Goal: Find contact information: Find contact information

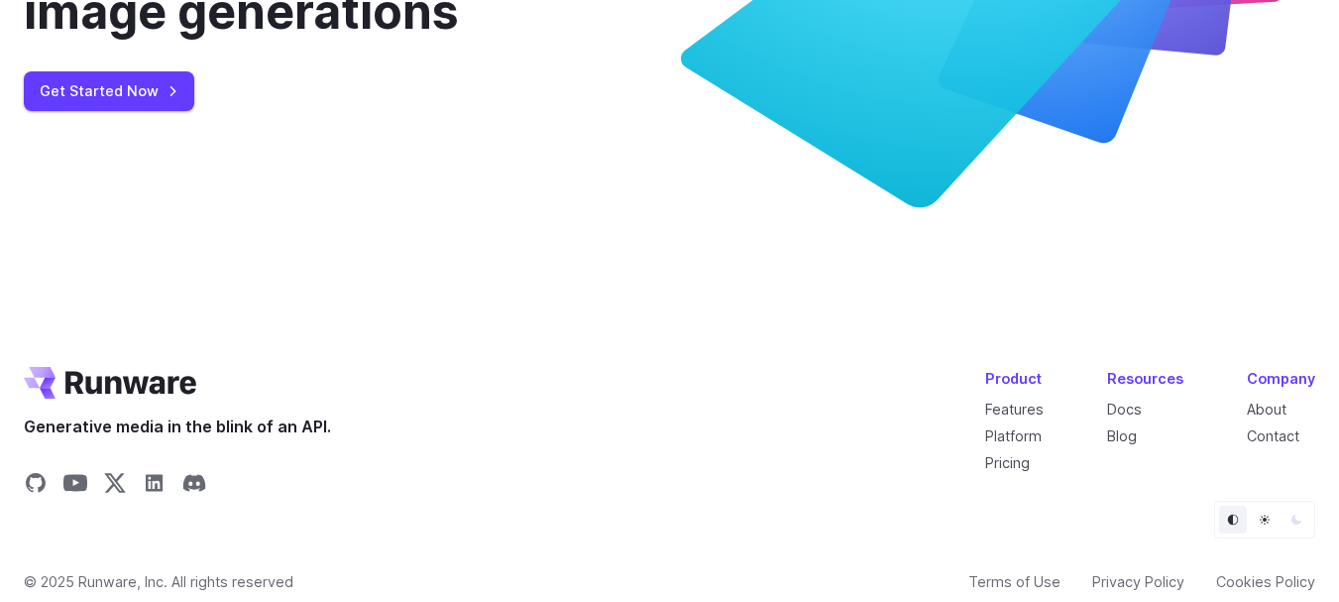
scroll to position [7780, 0]
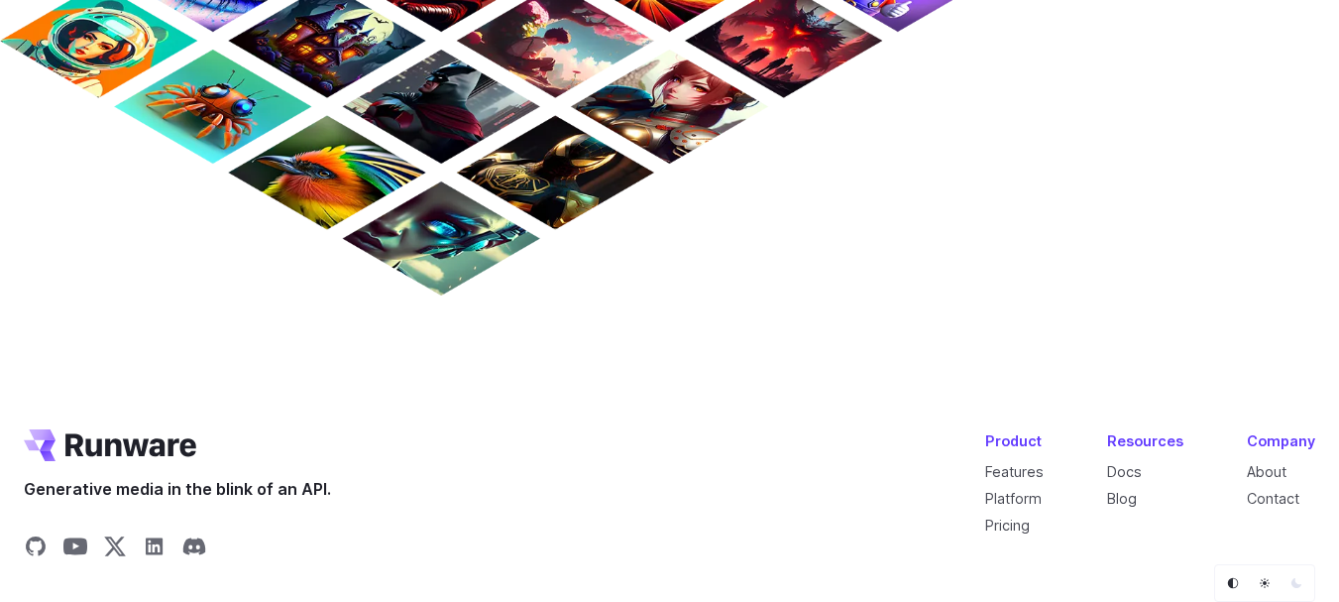
scroll to position [1890, 0]
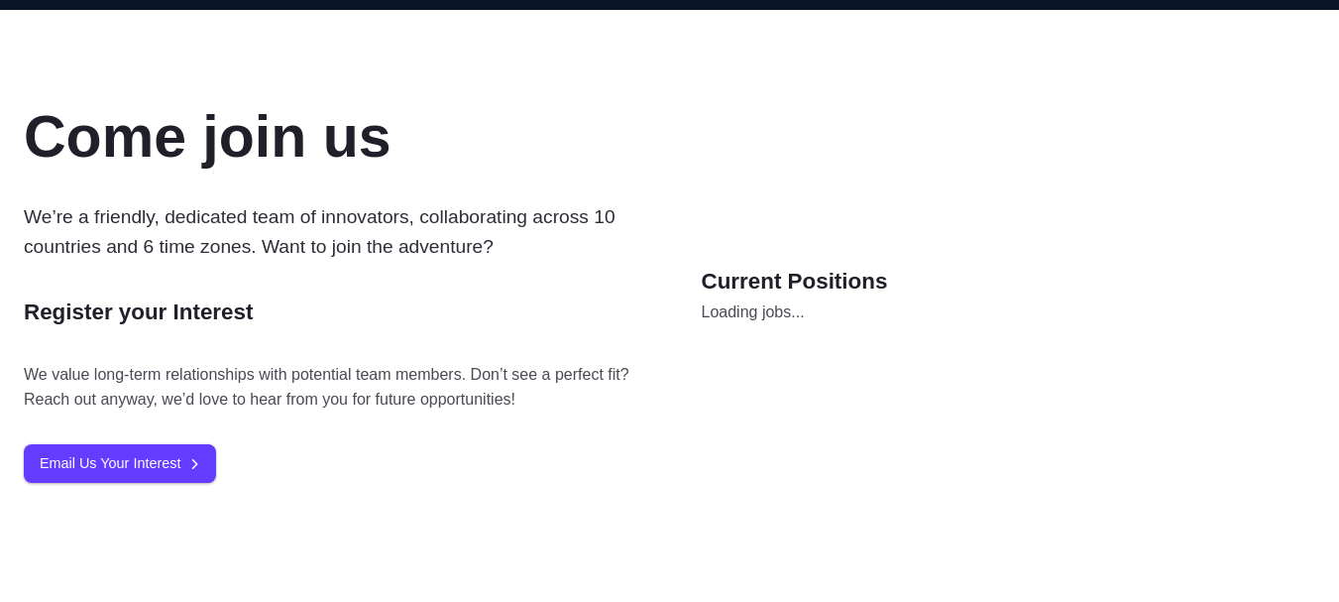
click at [600, 253] on p "We’re a friendly, dedicated team of innovators, collaborating across 10 countri…" at bounding box center [331, 232] width 615 height 60
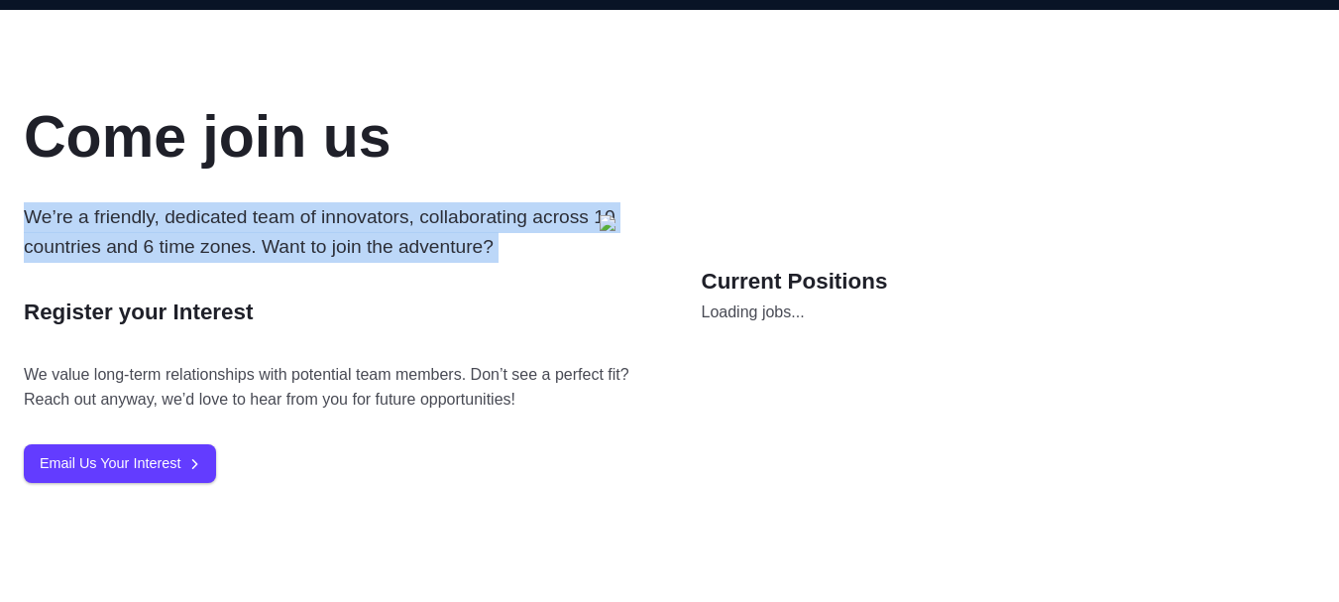
click at [600, 253] on p "We’re a friendly, dedicated team of innovators, collaborating across 10 countri…" at bounding box center [331, 232] width 615 height 60
click at [389, 263] on p "We’re a friendly, dedicated team of innovators, collaborating across 10 countri…" at bounding box center [331, 232] width 615 height 60
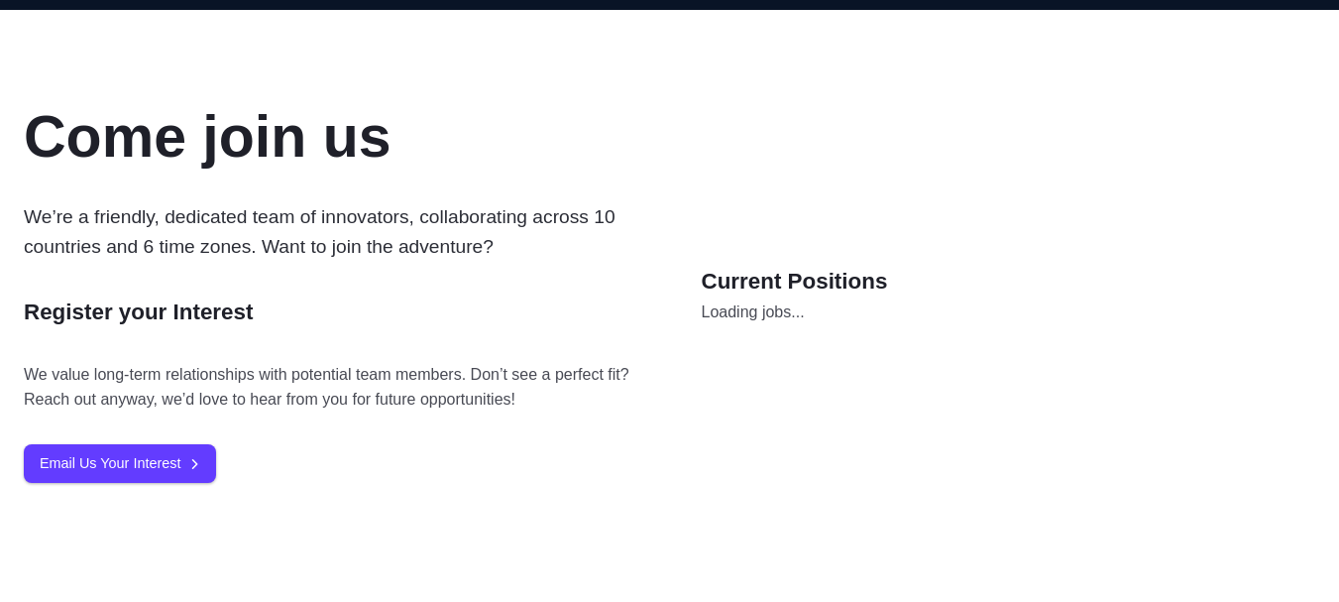
click at [389, 263] on p "We’re a friendly, dedicated team of innovators, collaborating across 10 countri…" at bounding box center [331, 232] width 615 height 60
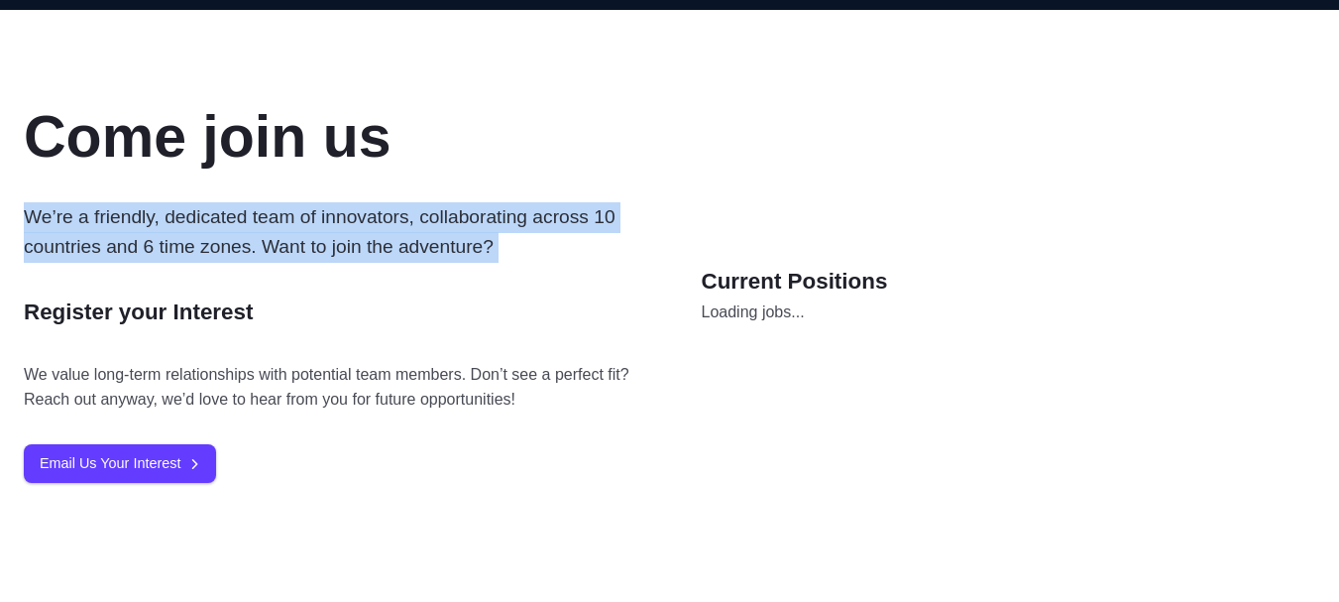
click at [389, 263] on p "We’re a friendly, dedicated team of innovators, collaborating across 10 countri…" at bounding box center [331, 232] width 615 height 60
click at [143, 451] on div "Come join us We’re a friendly, dedicated team of innovators, collaborating acro…" at bounding box center [331, 294] width 615 height 378
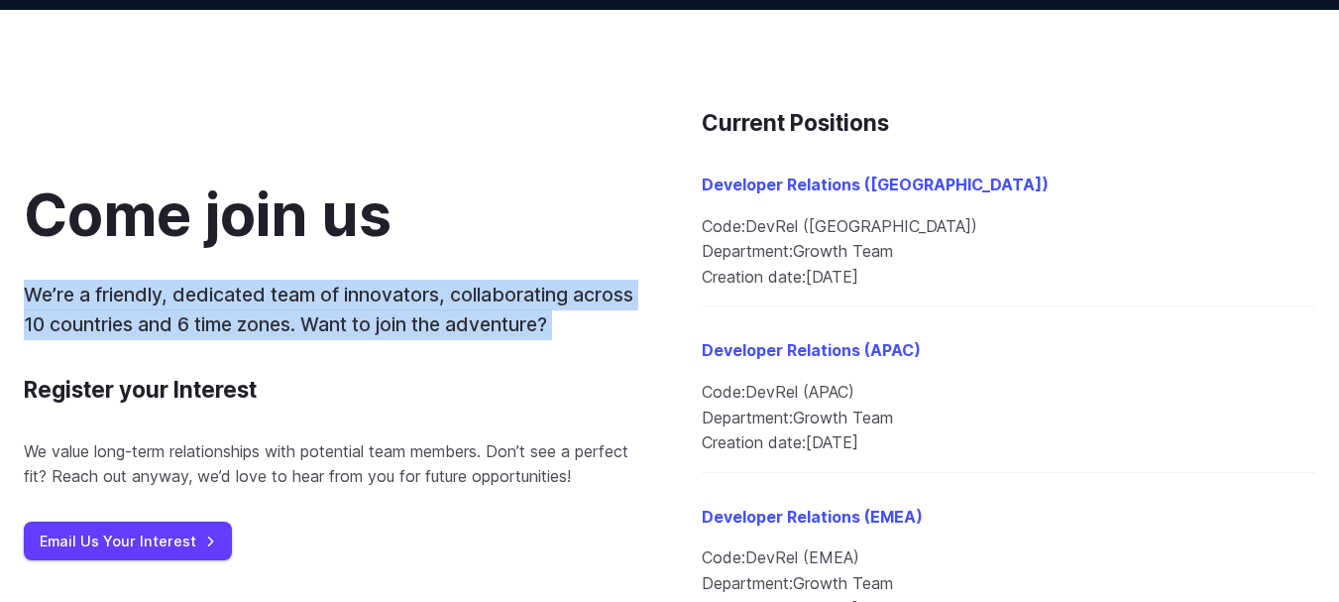
scroll to position [2174, 0]
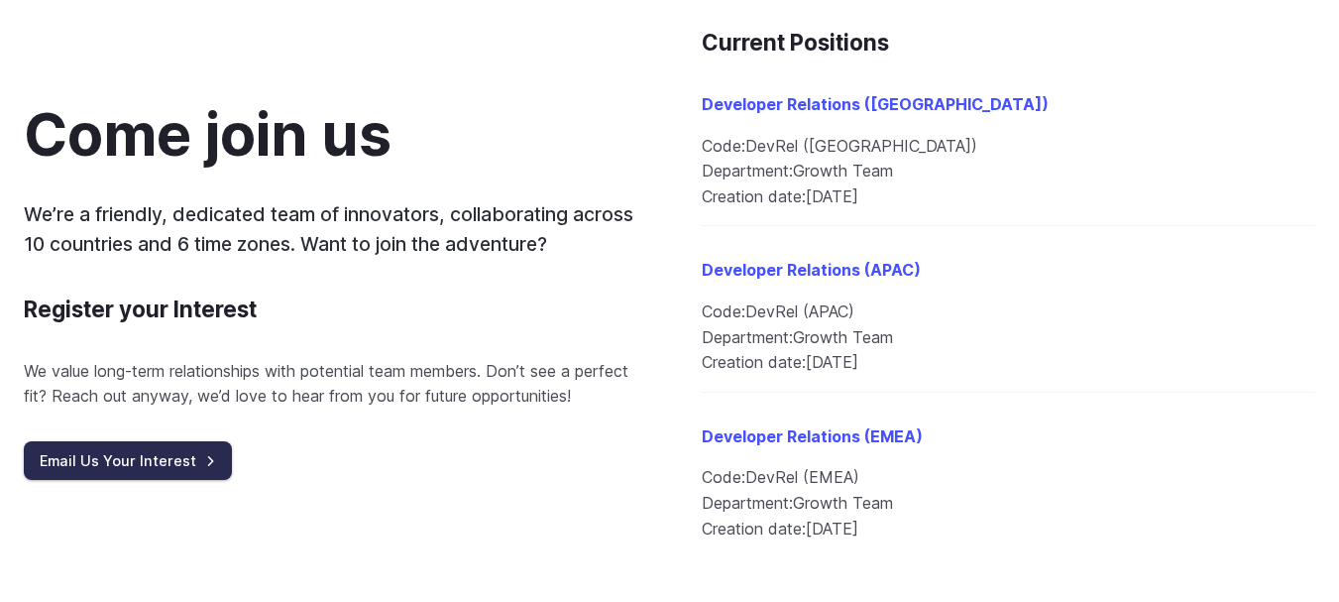
click at [143, 451] on link "Email Us Your Interest" at bounding box center [128, 460] width 208 height 39
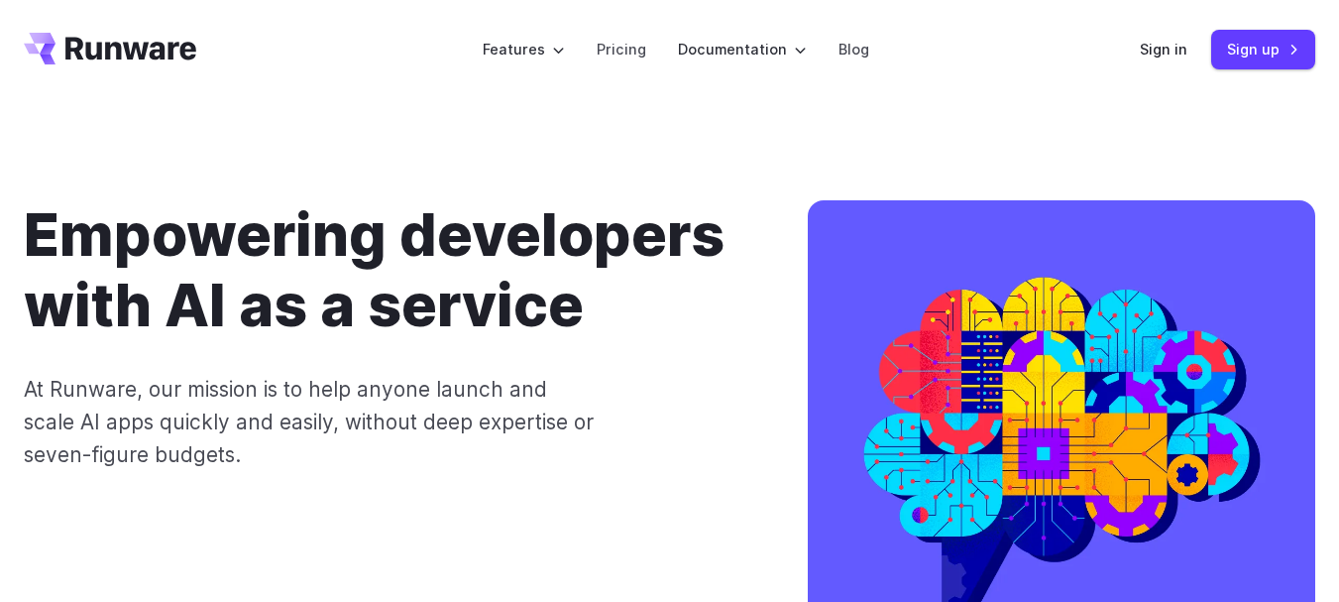
scroll to position [0, 0]
